Goal: Information Seeking & Learning: Learn about a topic

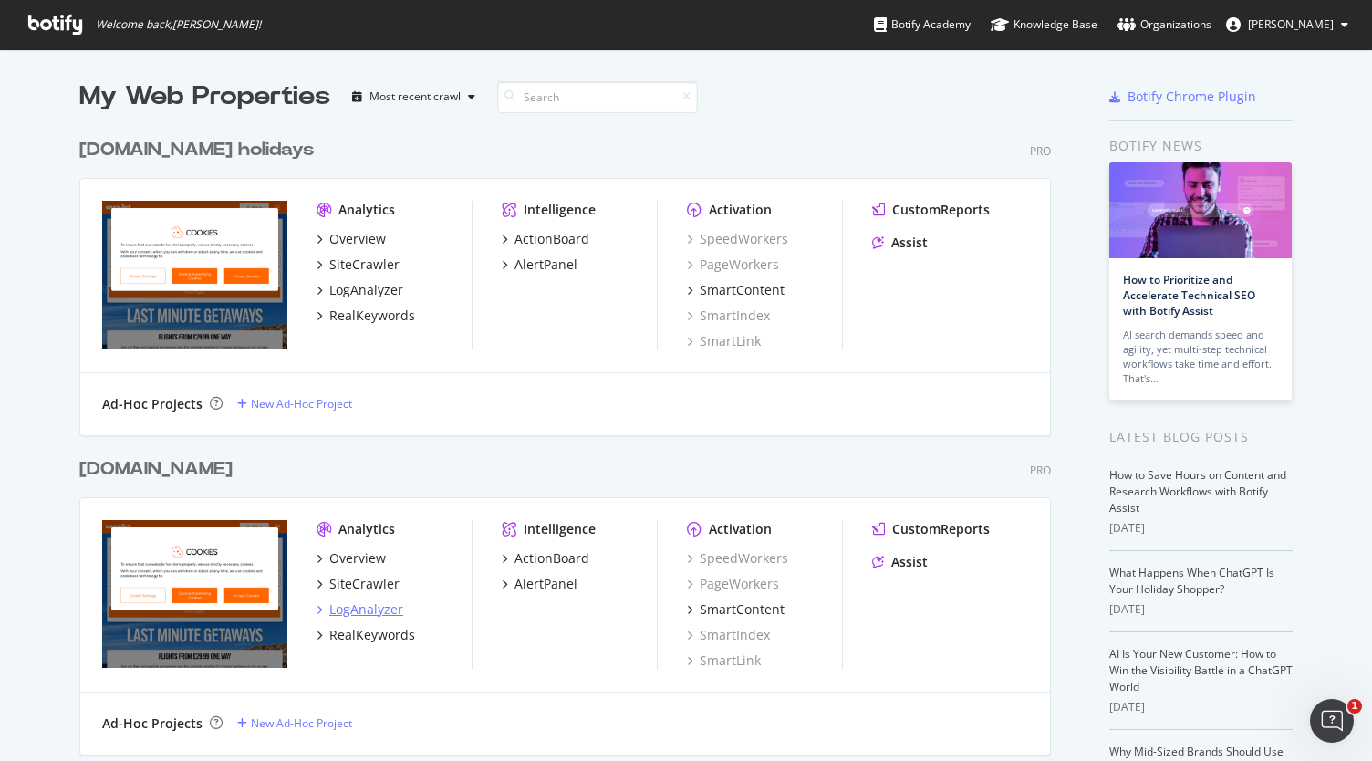
click at [380, 602] on div "LogAnalyzer" at bounding box center [366, 609] width 74 height 18
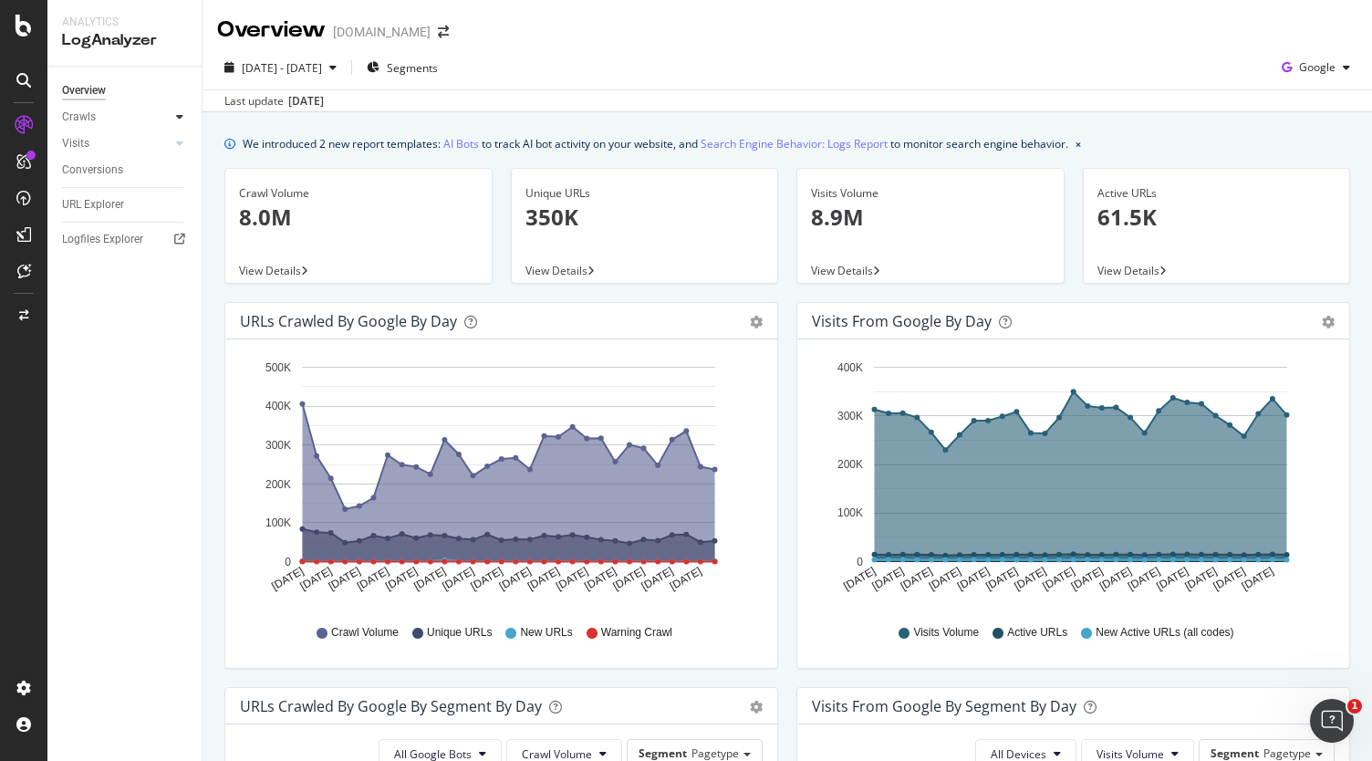
click at [179, 114] on icon at bounding box center [179, 116] width 7 height 11
click at [130, 144] on div "Daily Distribution" at bounding box center [112, 143] width 85 height 19
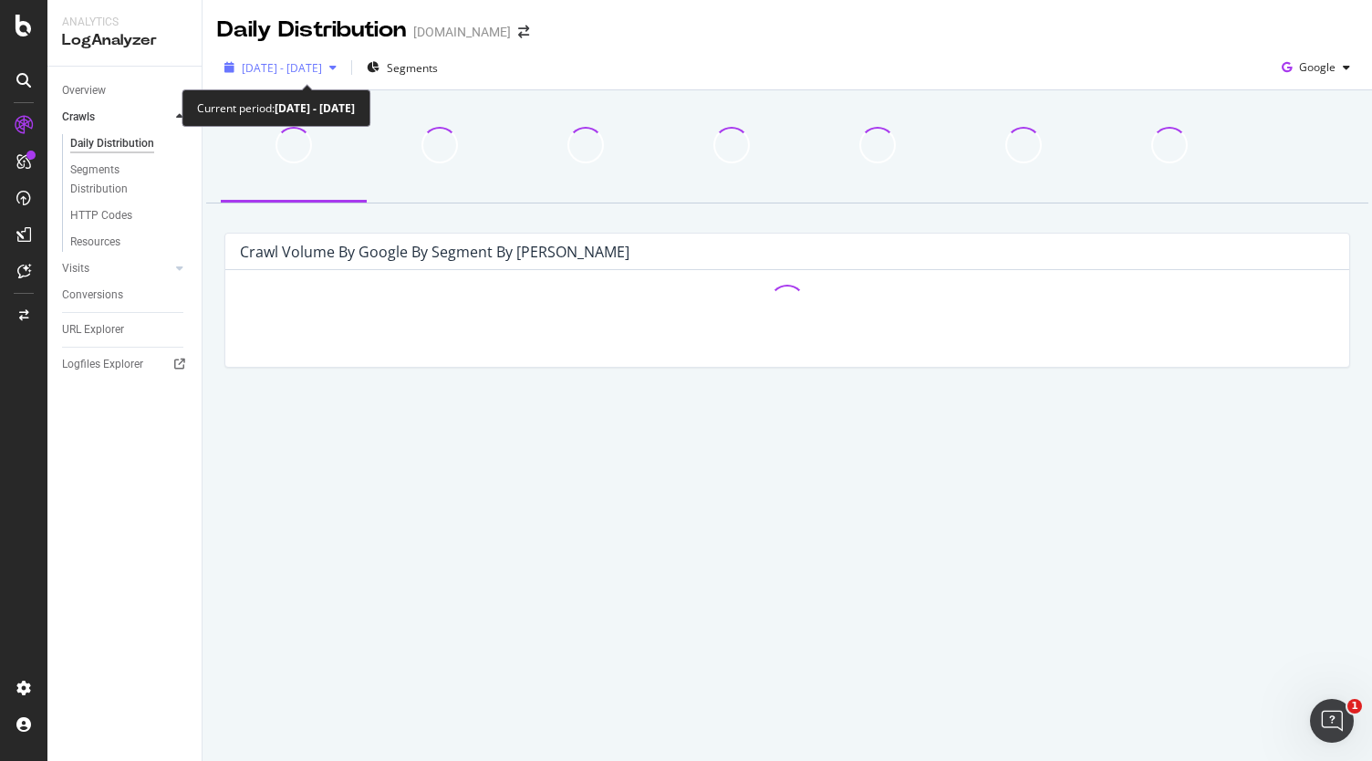
click at [279, 77] on div "[DATE] - [DATE]" at bounding box center [280, 67] width 127 height 27
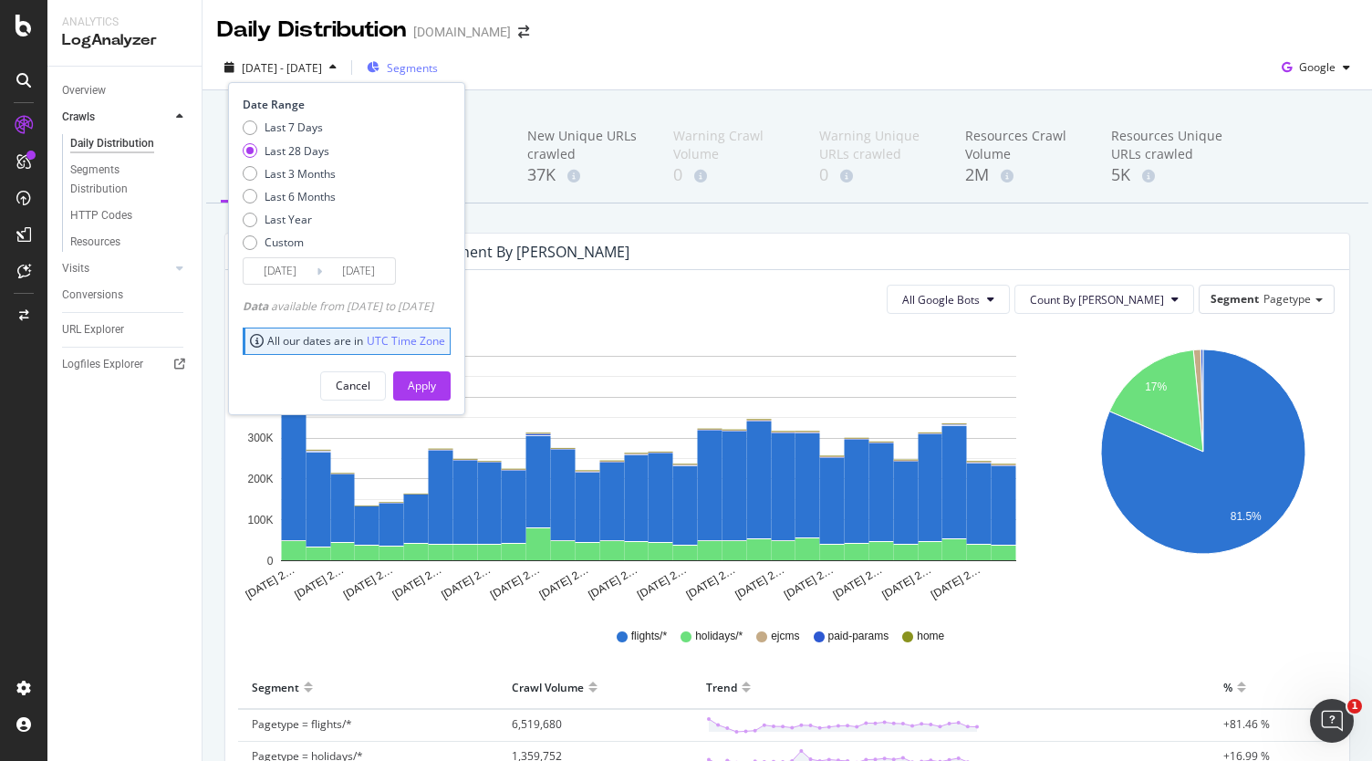
click at [438, 70] on span "Segments" at bounding box center [412, 68] width 51 height 16
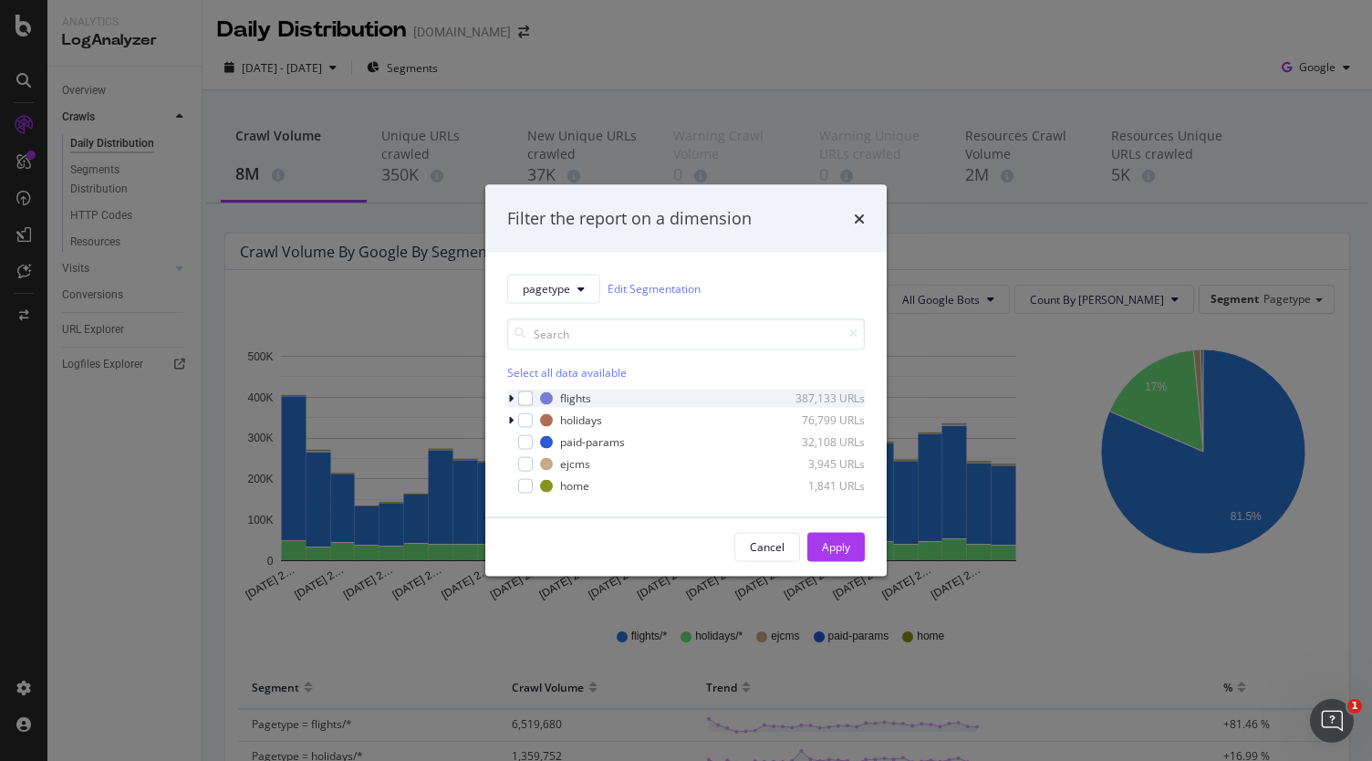
click at [509, 398] on icon "modal" at bounding box center [510, 397] width 5 height 11
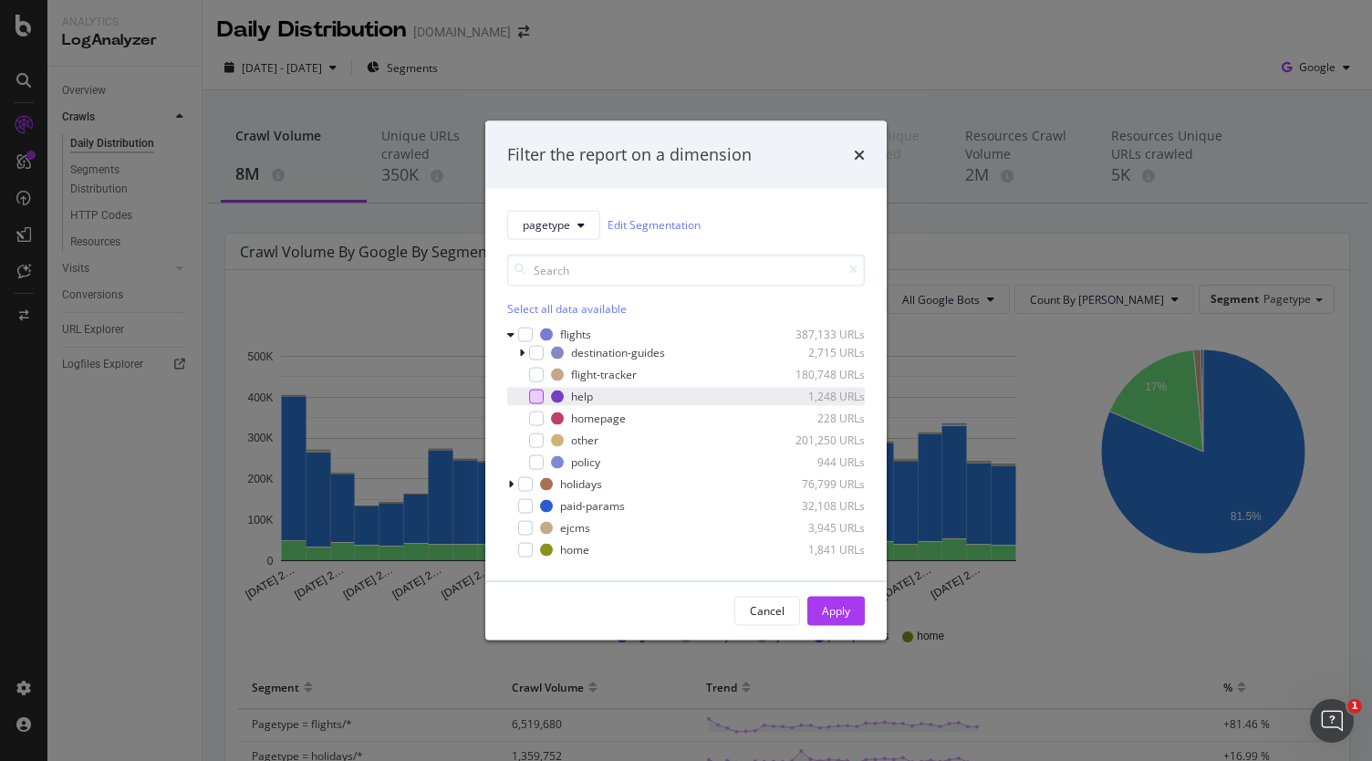
click at [540, 395] on div "modal" at bounding box center [536, 396] width 15 height 15
click at [834, 603] on div "Apply" at bounding box center [836, 611] width 28 height 16
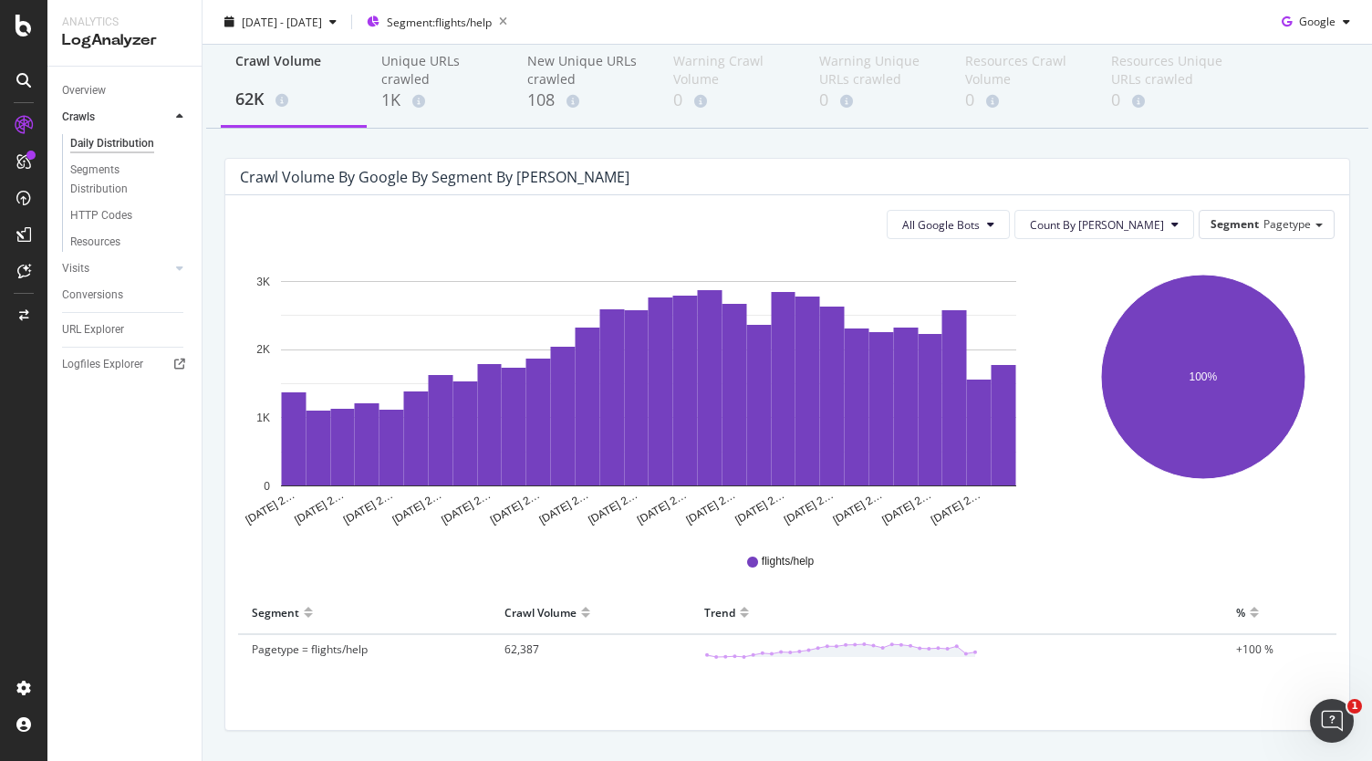
scroll to position [126, 0]
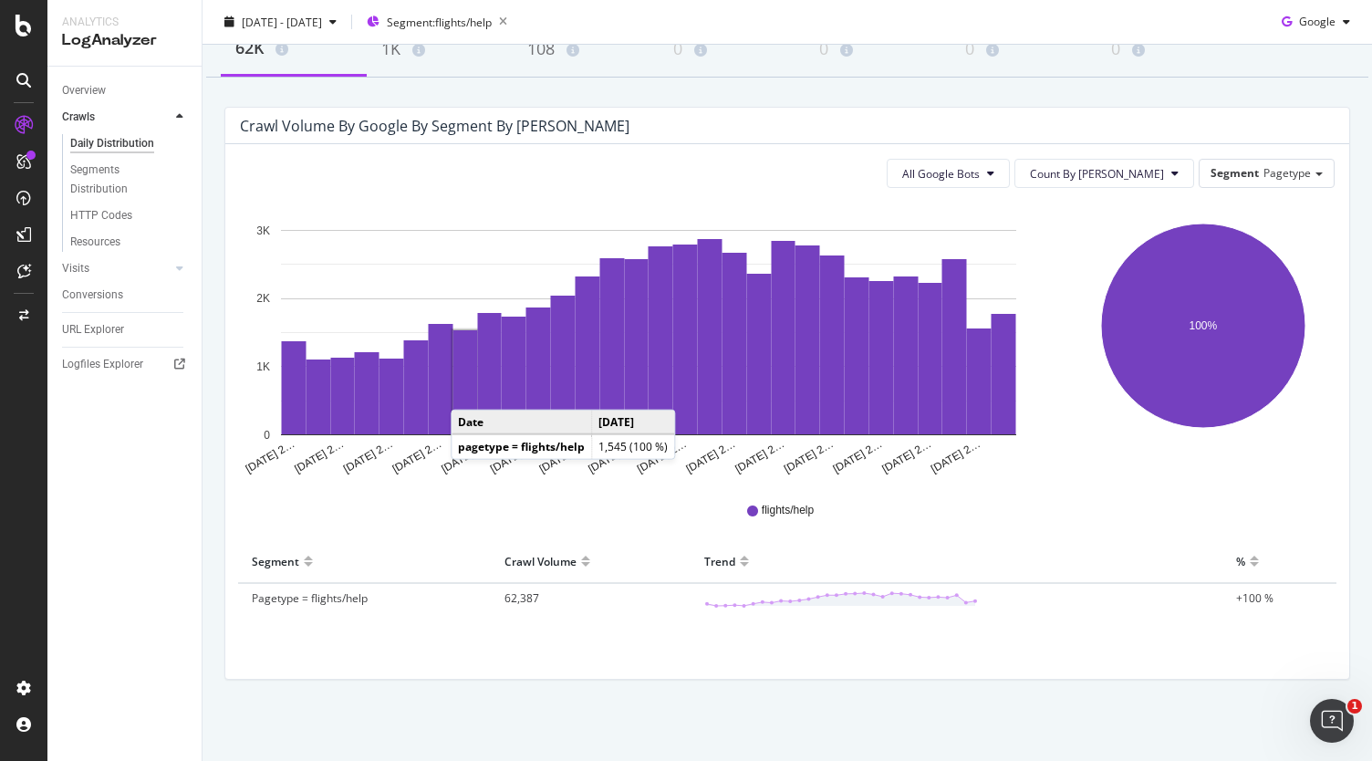
click at [312, 599] on span "Pagetype = flights/help" at bounding box center [310, 598] width 116 height 16
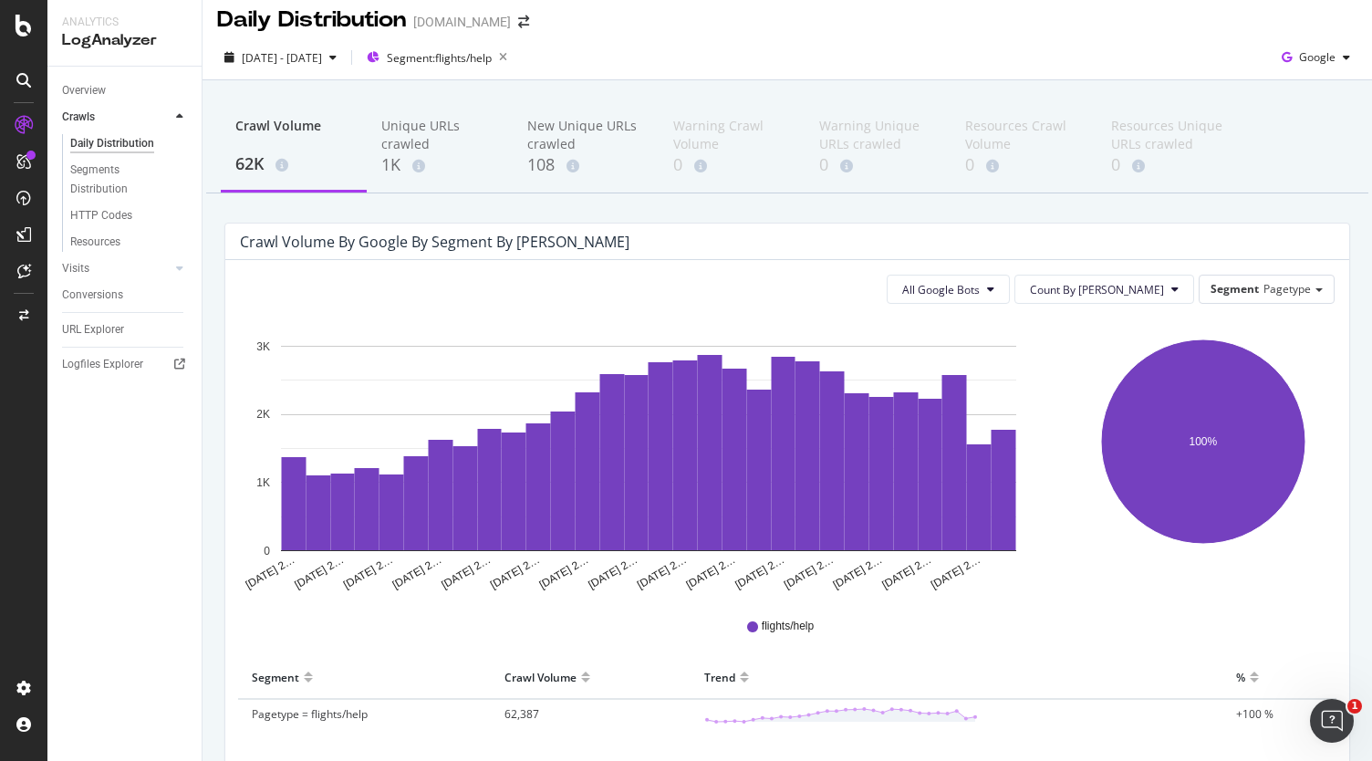
scroll to position [0, 0]
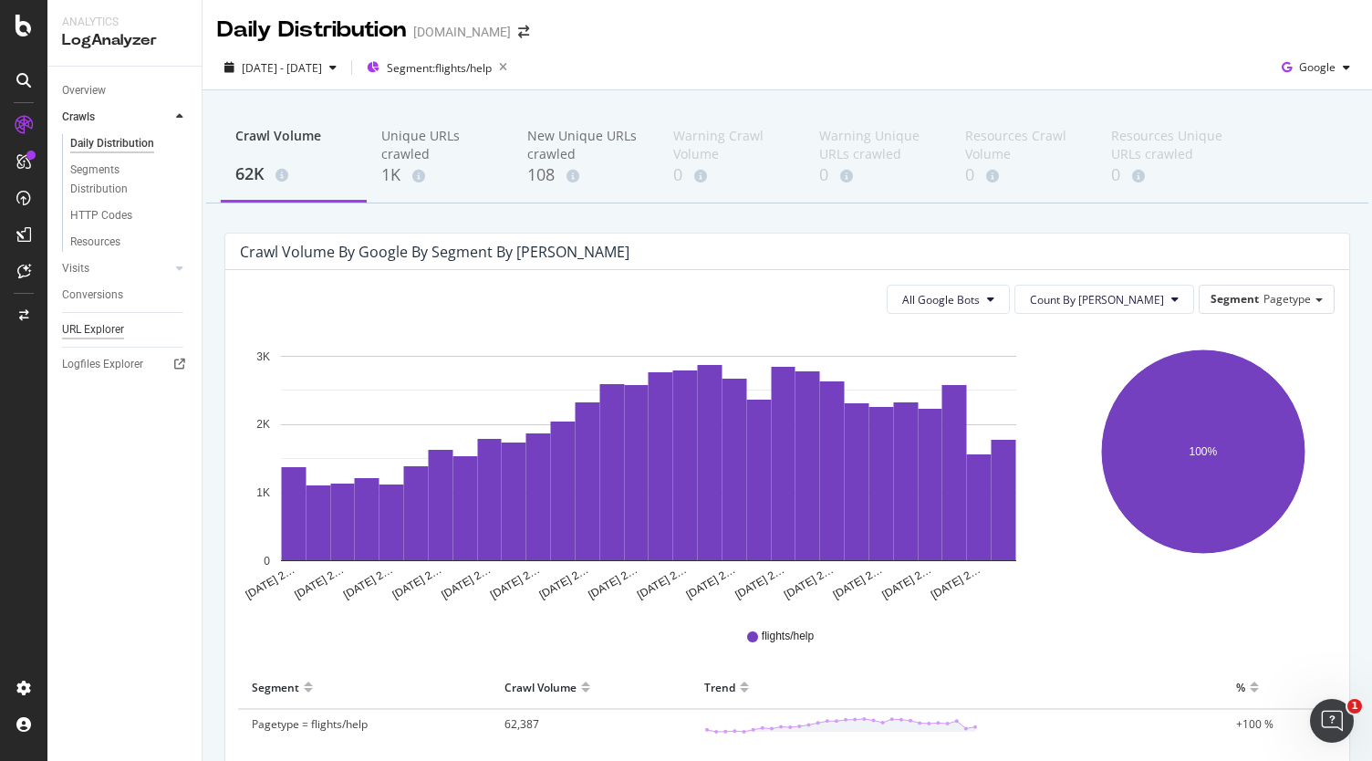
click at [111, 334] on div "URL Explorer" at bounding box center [93, 329] width 62 height 19
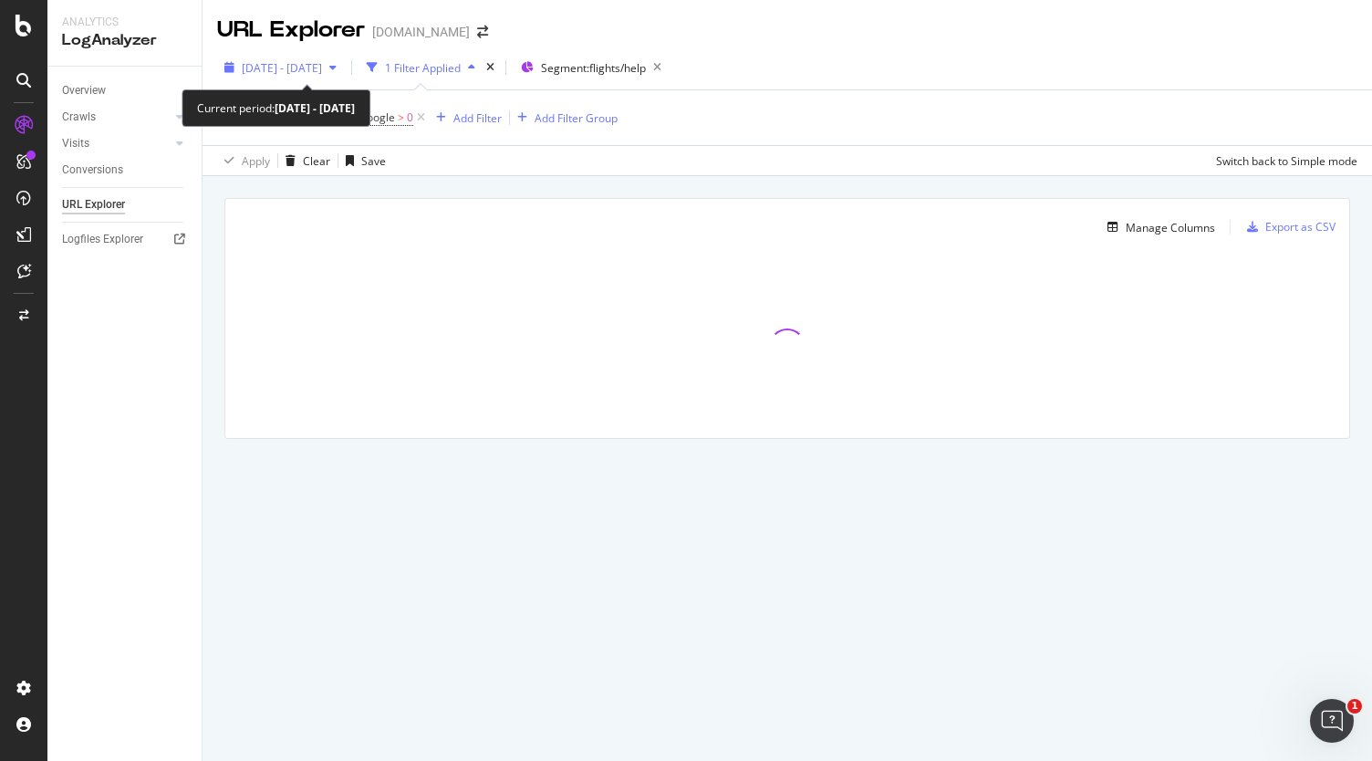
click at [322, 70] on span "[DATE] - [DATE]" at bounding box center [282, 68] width 80 height 16
drag, startPoint x: 775, startPoint y: 172, endPoint x: 664, endPoint y: 184, distance: 111.0
click at [774, 172] on div "Apply Clear Save Switch back to Simple mode" at bounding box center [788, 160] width 1170 height 30
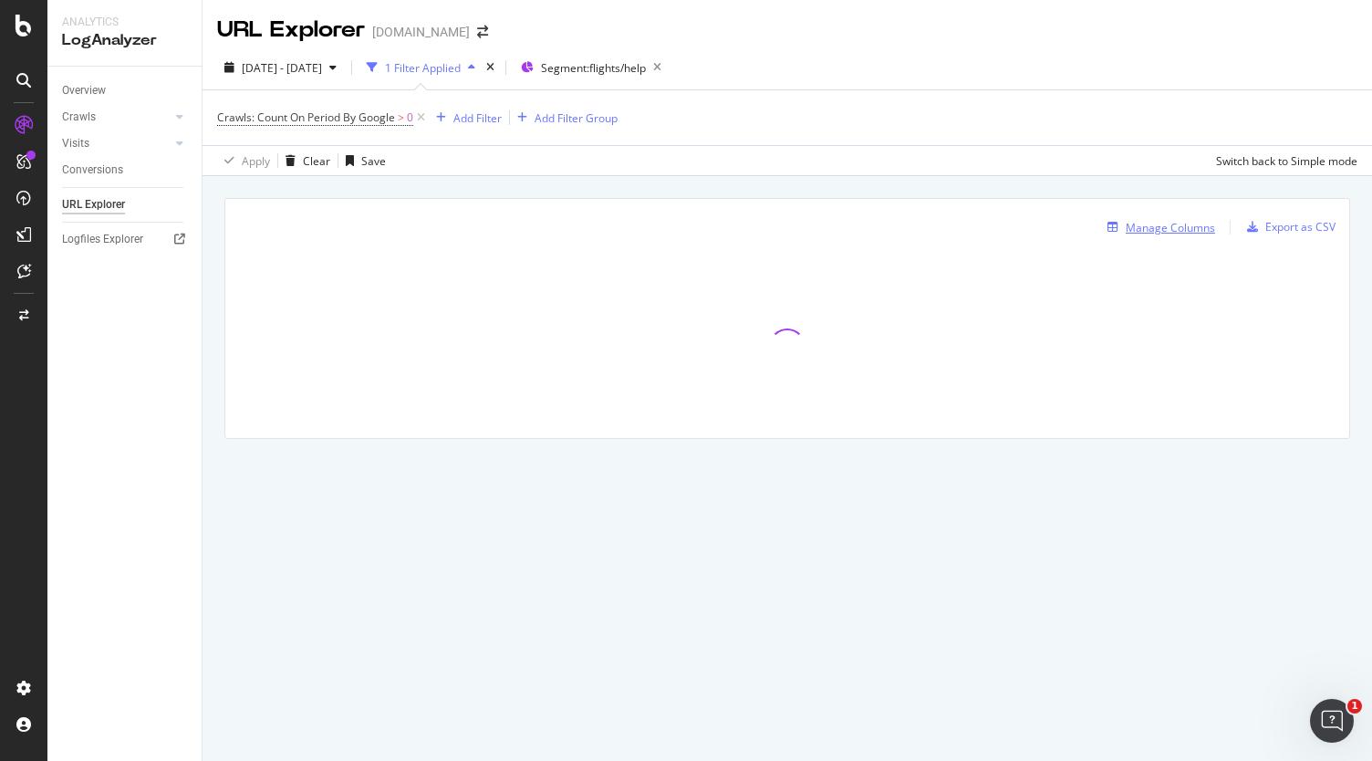
click at [1167, 232] on div "Manage Columns" at bounding box center [1170, 228] width 89 height 16
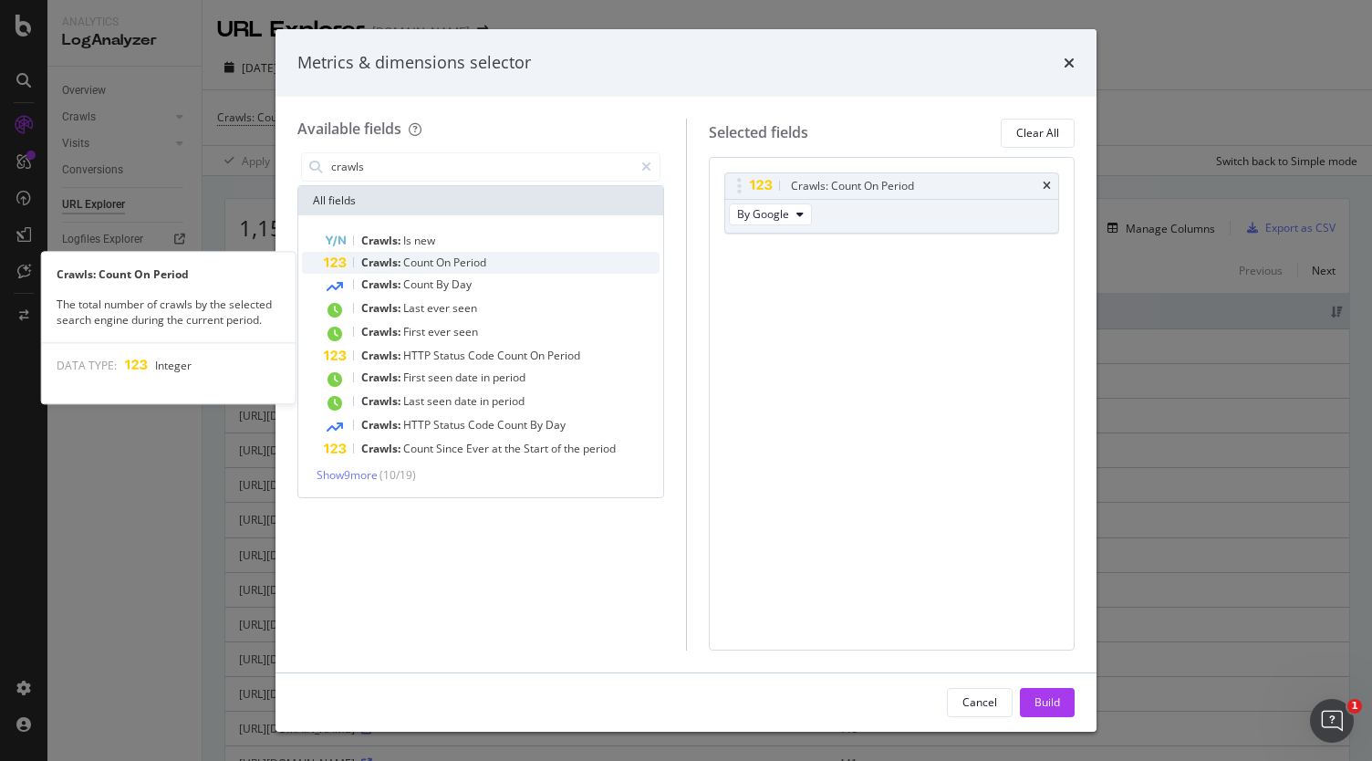
click at [407, 268] on span "Count" at bounding box center [419, 263] width 33 height 16
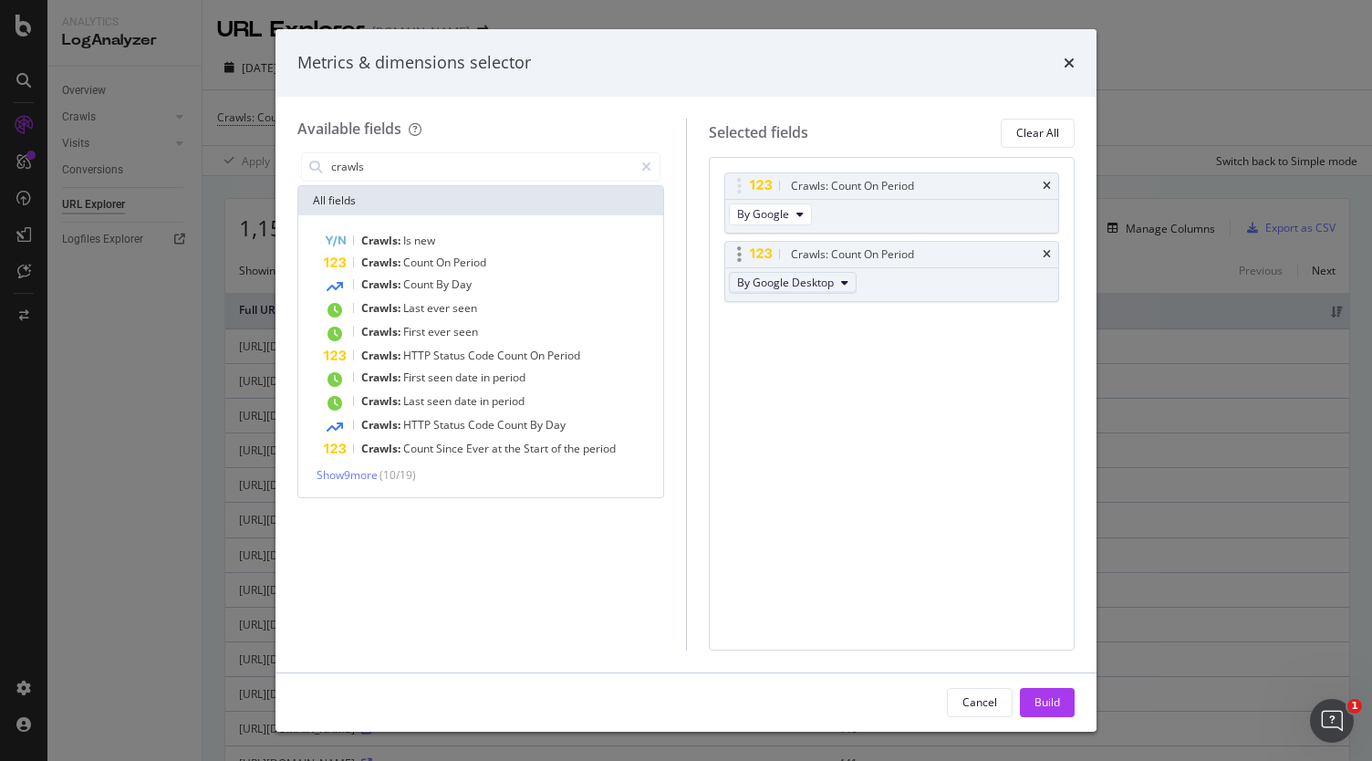
click at [825, 284] on span "By Google Desktop" at bounding box center [785, 283] width 97 height 16
drag, startPoint x: 1047, startPoint y: 251, endPoint x: 1027, endPoint y: 250, distance: 20.1
click at [1047, 251] on icon "times" at bounding box center [1047, 254] width 8 height 11
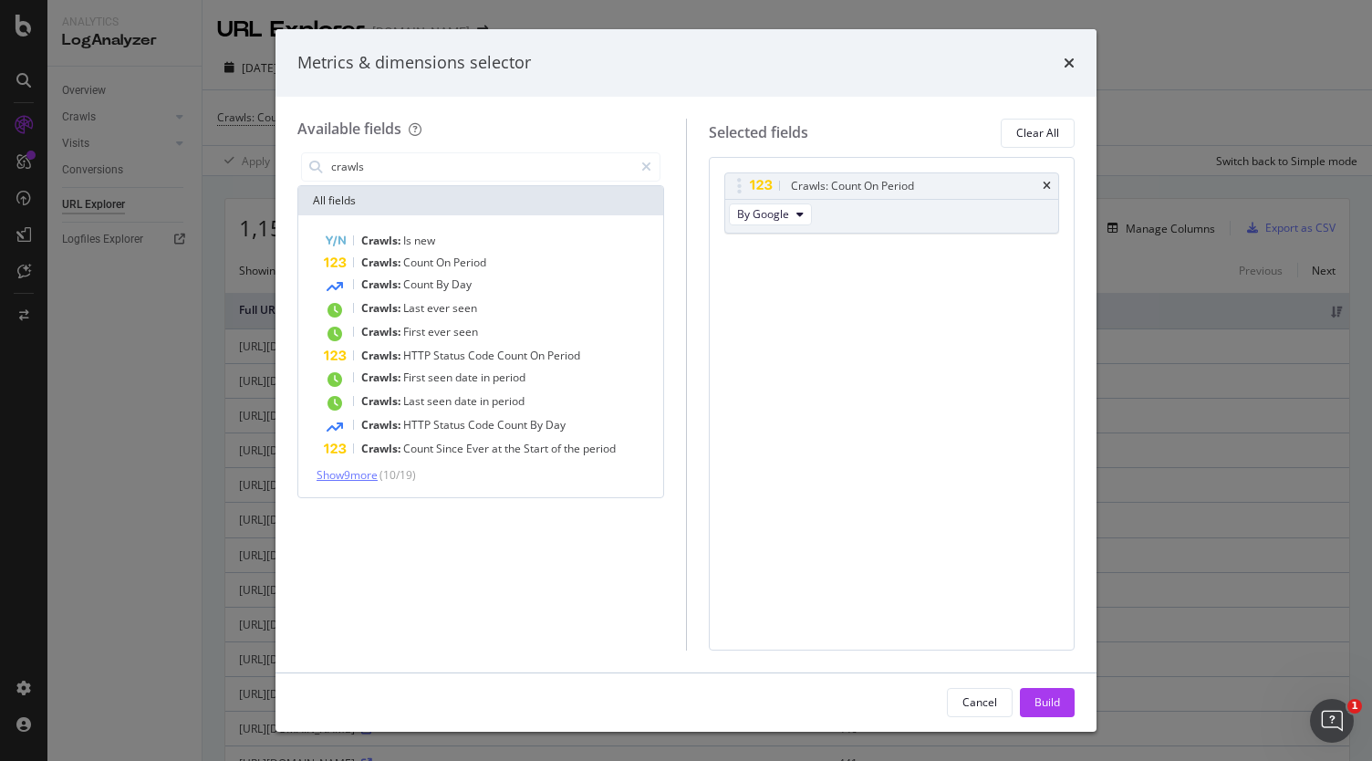
click at [369, 477] on span "Show 9 more" at bounding box center [347, 475] width 61 height 16
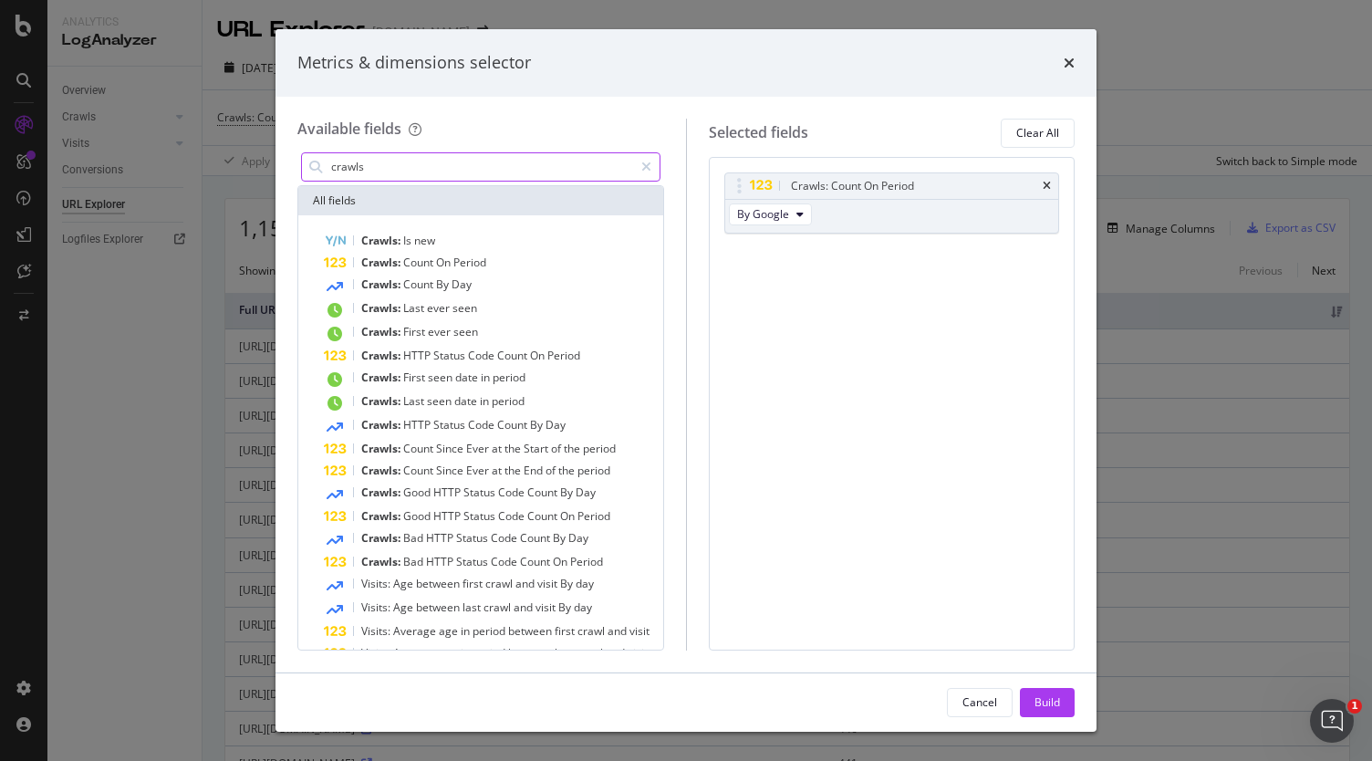
click at [380, 160] on input "crawls" at bounding box center [481, 166] width 304 height 27
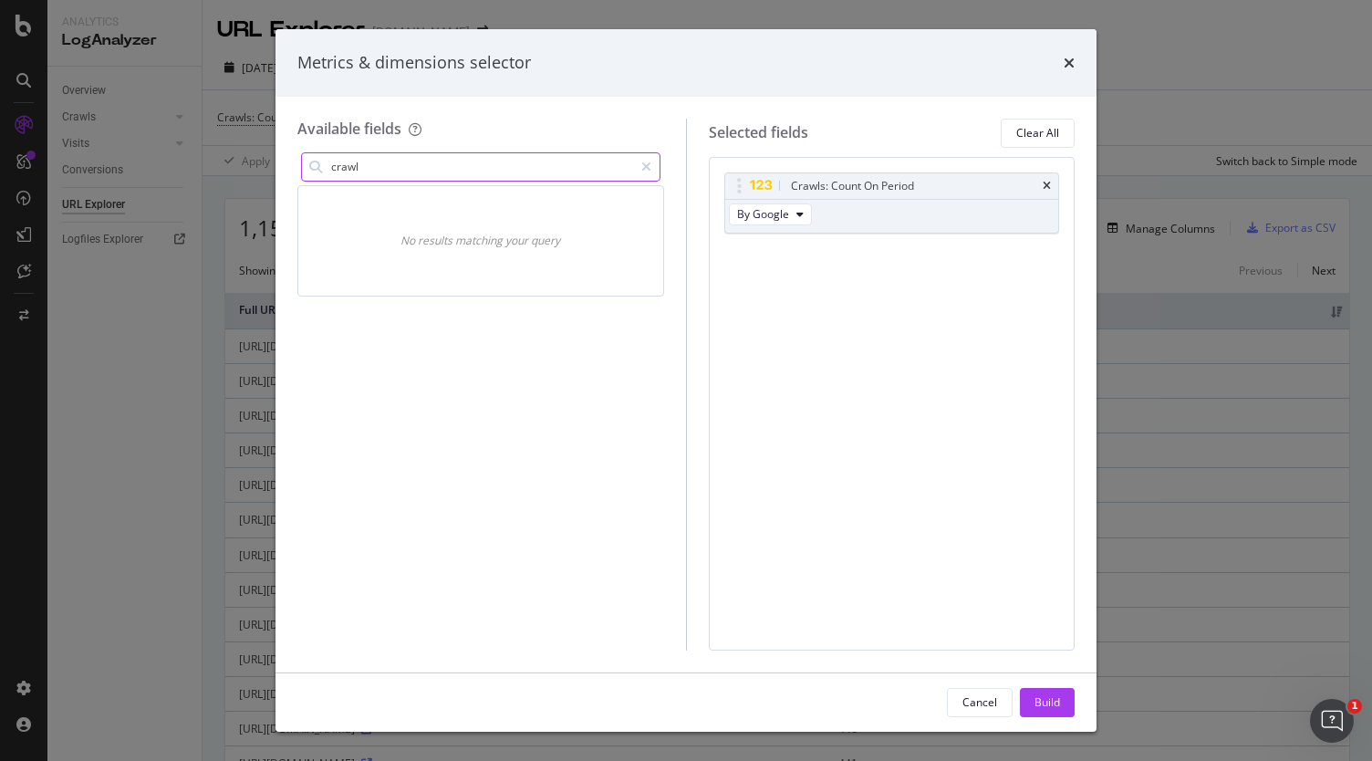
type input "crawls"
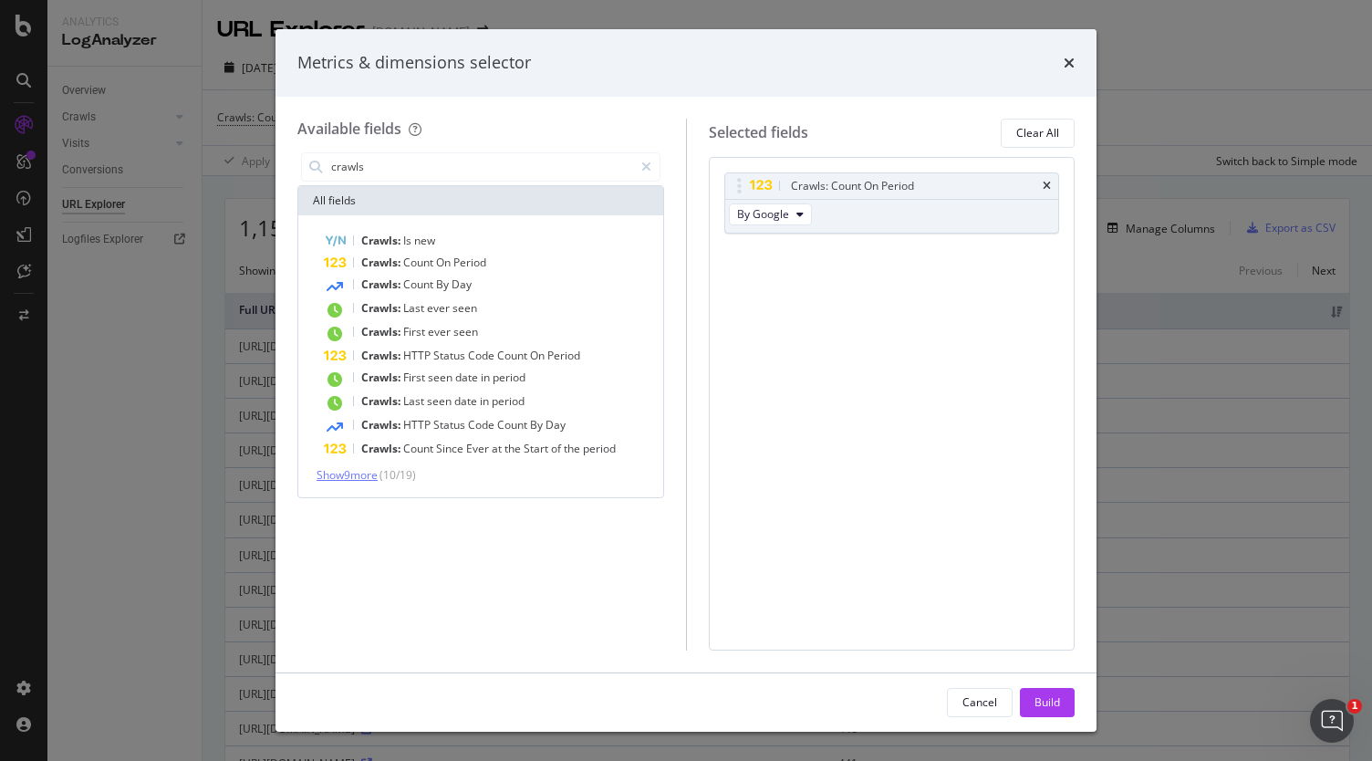
click at [358, 480] on span "Show 9 more" at bounding box center [347, 475] width 61 height 16
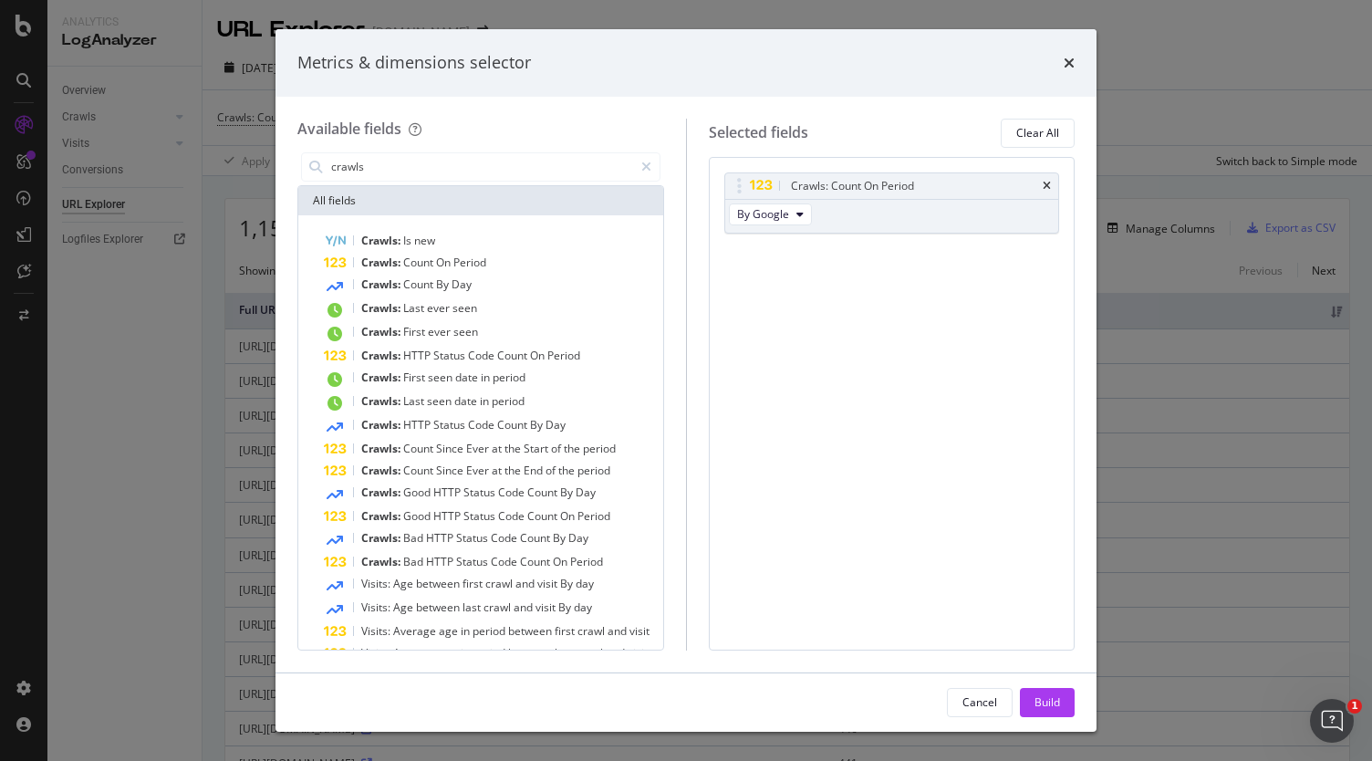
click at [774, 266] on div "Crawls: Count On Period By Google You can use this field as a" at bounding box center [892, 222] width 336 height 100
click at [1075, 65] on div "Metrics & dimensions selector" at bounding box center [686, 63] width 821 height 68
click at [1064, 61] on icon "times" at bounding box center [1069, 63] width 11 height 15
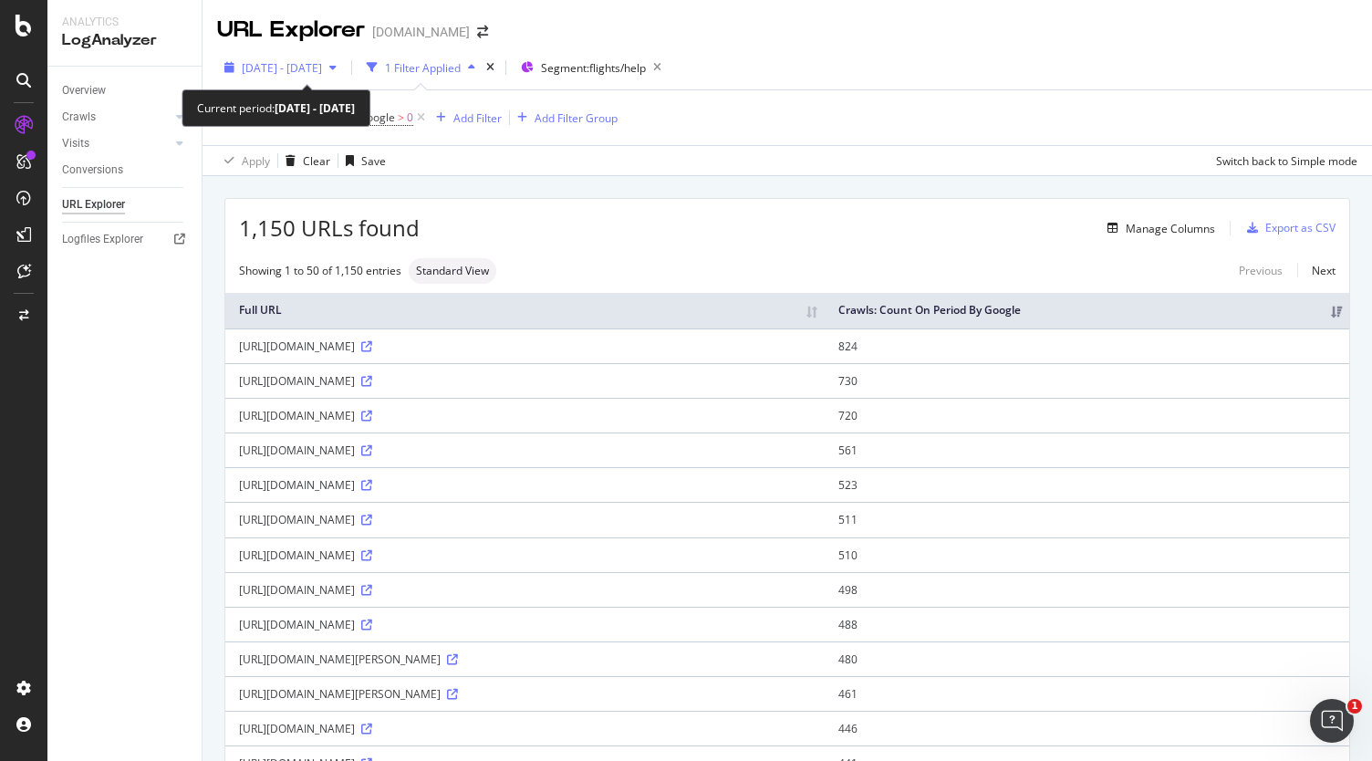
click at [322, 72] on span "[DATE] - [DATE]" at bounding box center [282, 68] width 80 height 16
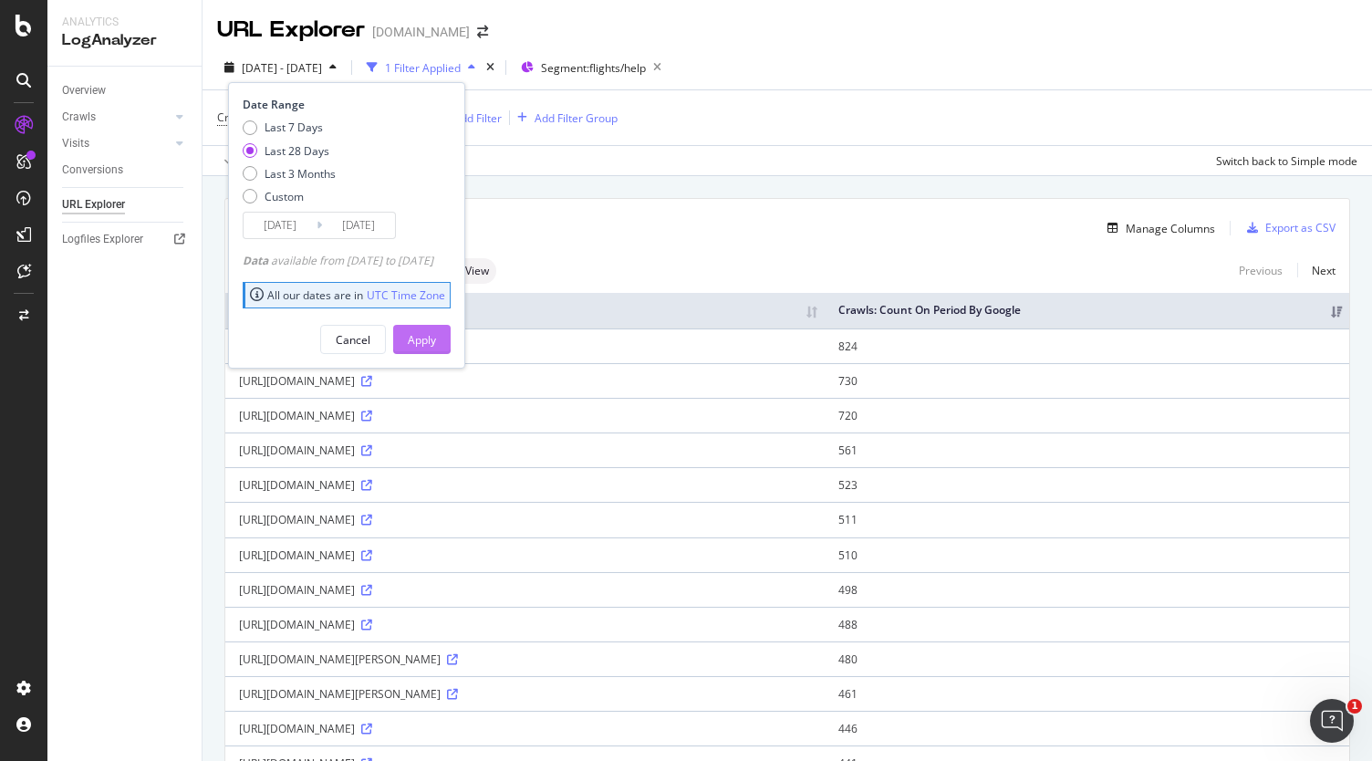
click at [451, 330] on button "Apply" at bounding box center [421, 339] width 57 height 29
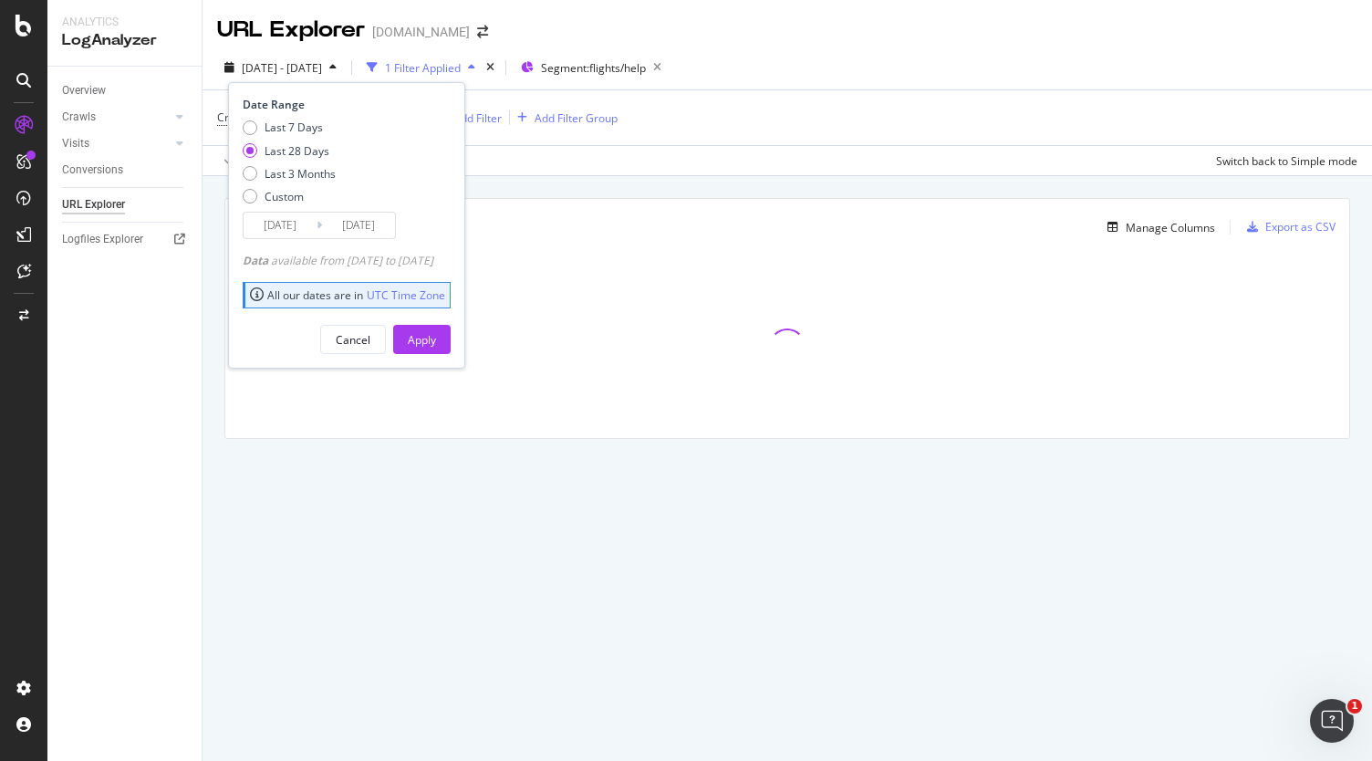
type input "[DATE]"
click at [296, 194] on div "Custom" at bounding box center [284, 197] width 39 height 16
click at [294, 149] on div "Last 28 Days" at bounding box center [297, 151] width 65 height 16
click at [370, 342] on div "Cancel" at bounding box center [353, 340] width 35 height 16
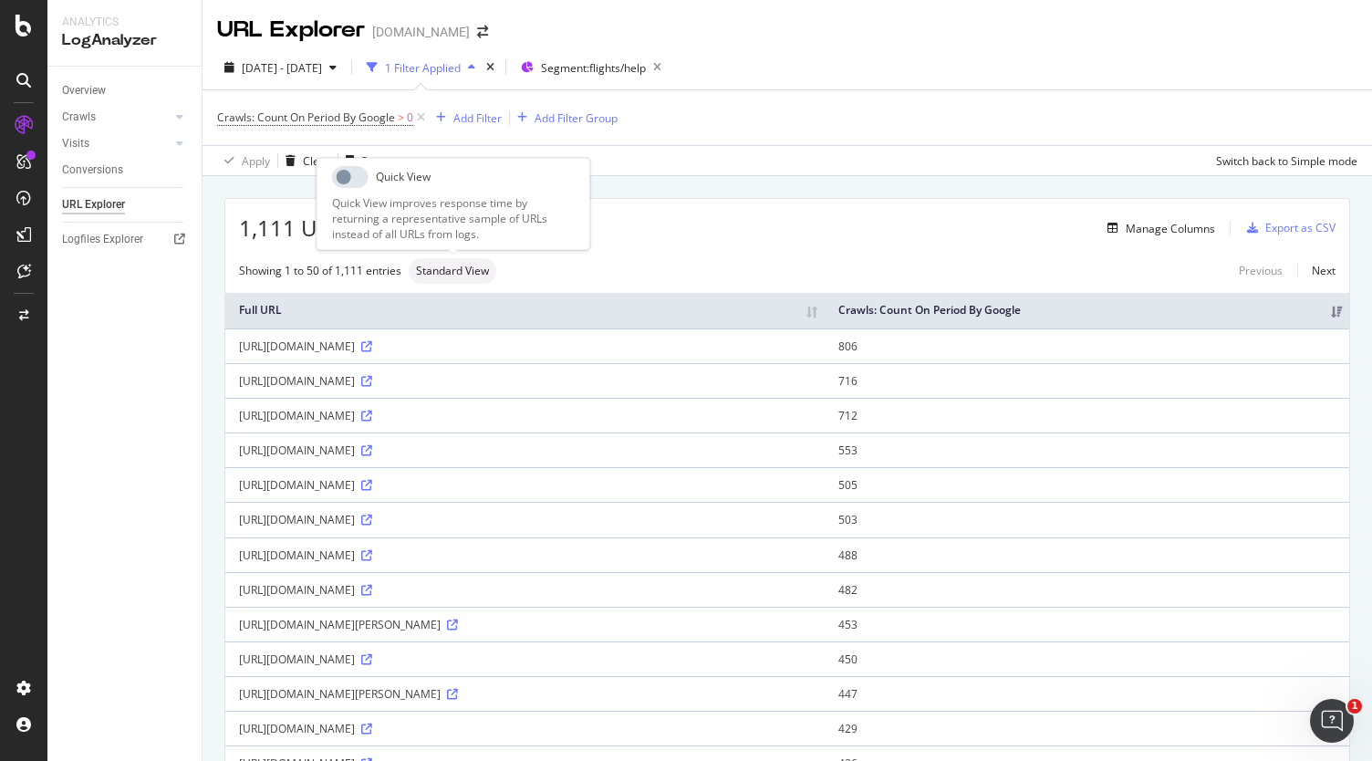
click at [445, 273] on span "Standard View" at bounding box center [452, 270] width 73 height 11
click at [450, 265] on span "Standard View" at bounding box center [452, 270] width 73 height 11
click at [768, 260] on div "Showing 1 to 50 of 1,111 entries Standard View Previous Next" at bounding box center [787, 271] width 1124 height 26
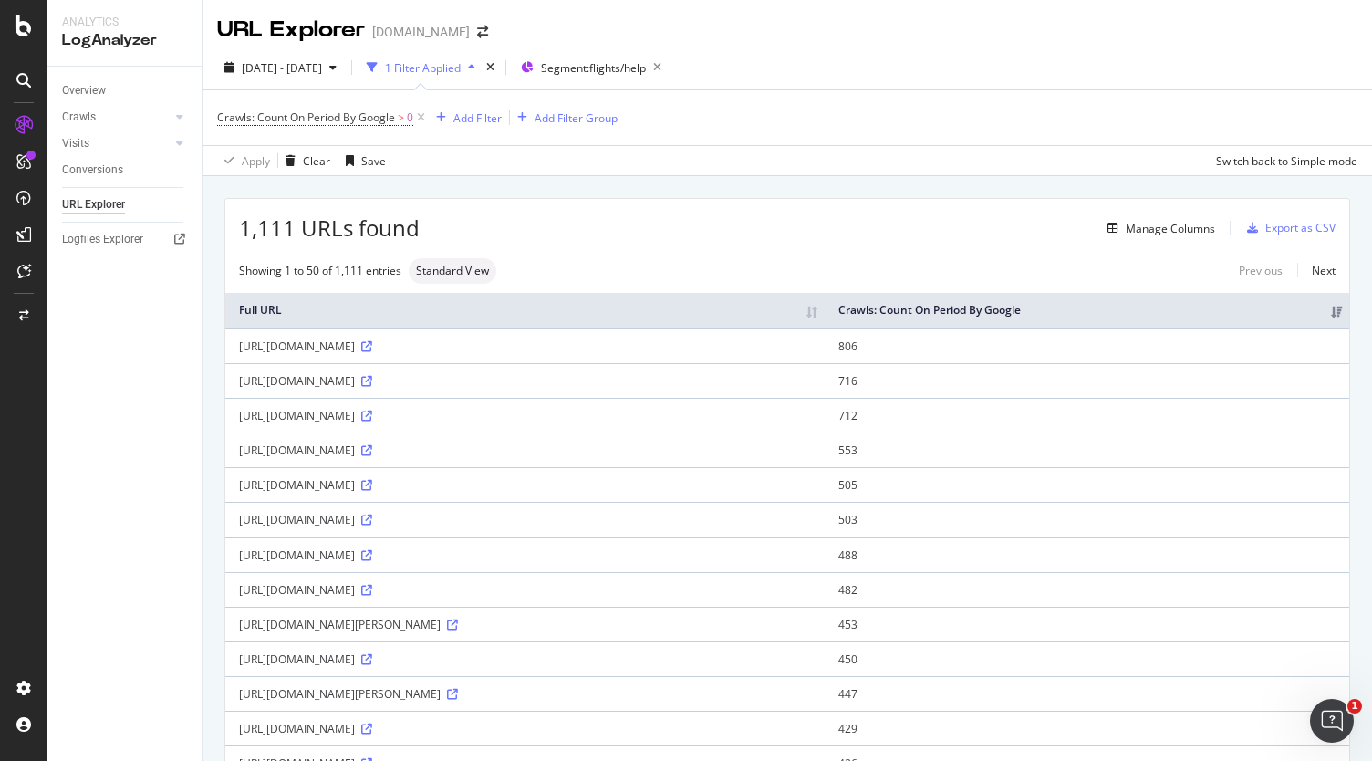
click at [1184, 214] on div "1,111 URLs found Manage Columns Export as CSV" at bounding box center [787, 221] width 1124 height 45
click at [1168, 233] on div "Manage Columns" at bounding box center [1170, 229] width 89 height 16
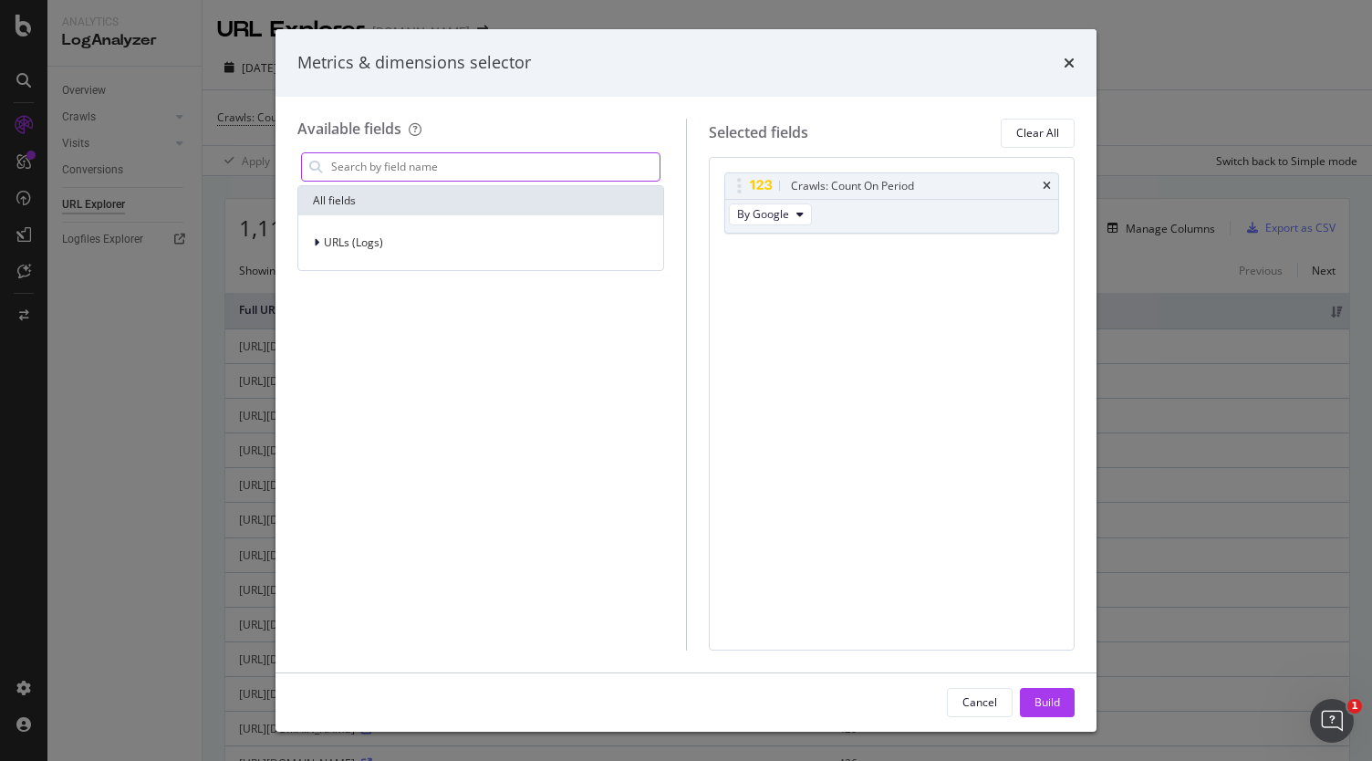
click at [463, 158] on input "modal" at bounding box center [494, 166] width 330 height 27
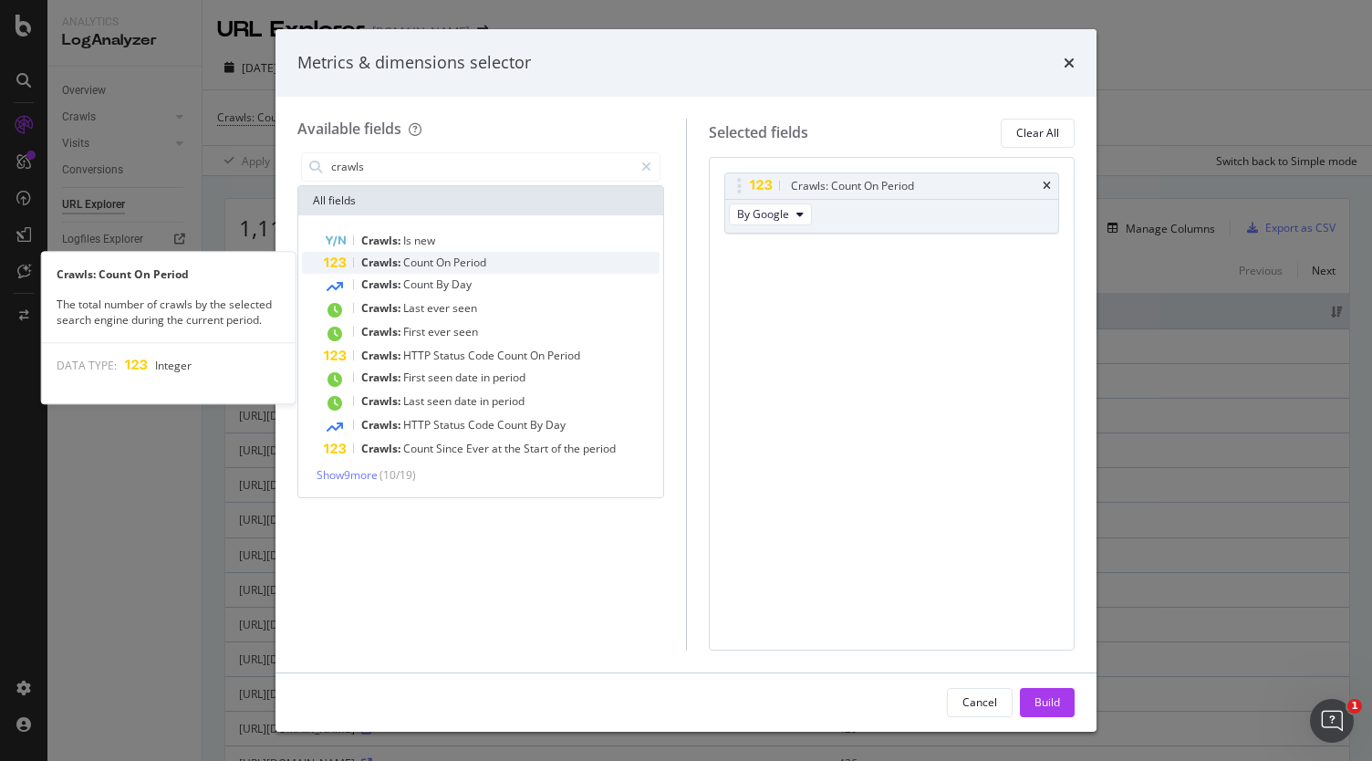
type input "crawls"
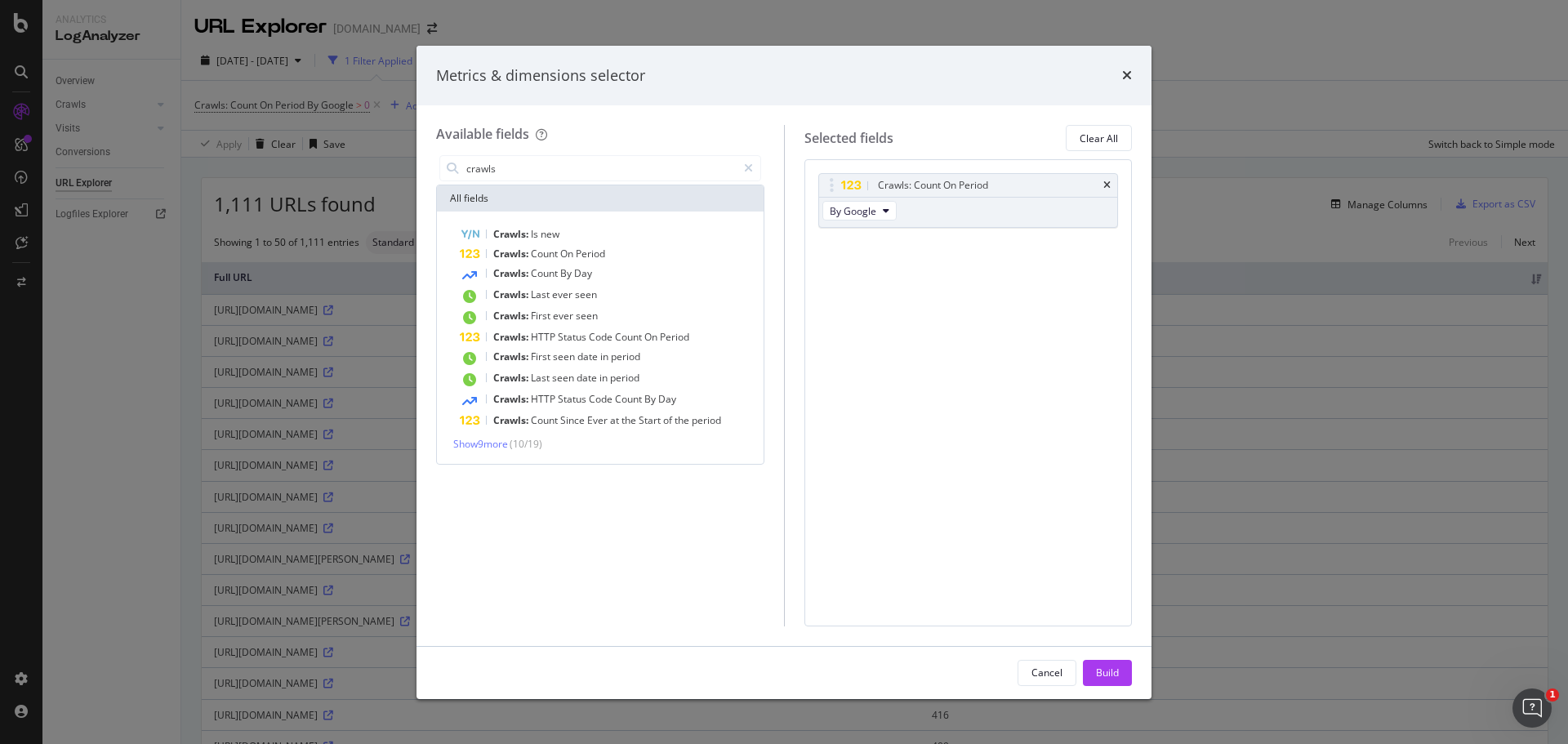
click at [1000, 84] on div "Metrics & dimensions selector" at bounding box center [783, 76] width 695 height 21
click at [574, 173] on input "crawls" at bounding box center [601, 167] width 272 height 24
click at [921, 376] on div "Crawls: Count On Period By Google You can use this field as a To pick up a drag…" at bounding box center [968, 392] width 328 height 466
